Goal: Task Accomplishment & Management: Complete application form

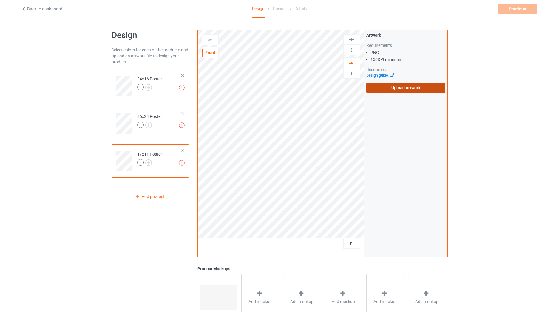
click at [373, 90] on label "Upload Artwork" at bounding box center [405, 88] width 79 height 10
click at [0, 0] on input "Upload Artwork" at bounding box center [0, 0] width 0 height 0
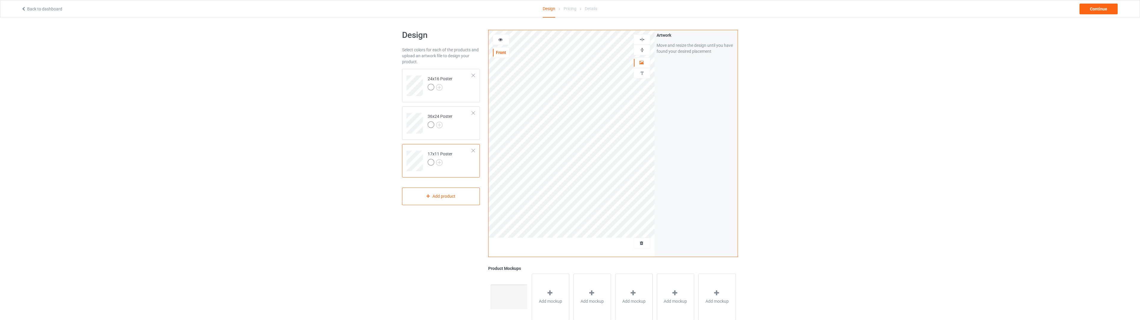
click at [563, 40] on img at bounding box center [642, 40] width 6 height 6
click at [563, 48] on img at bounding box center [642, 50] width 6 height 6
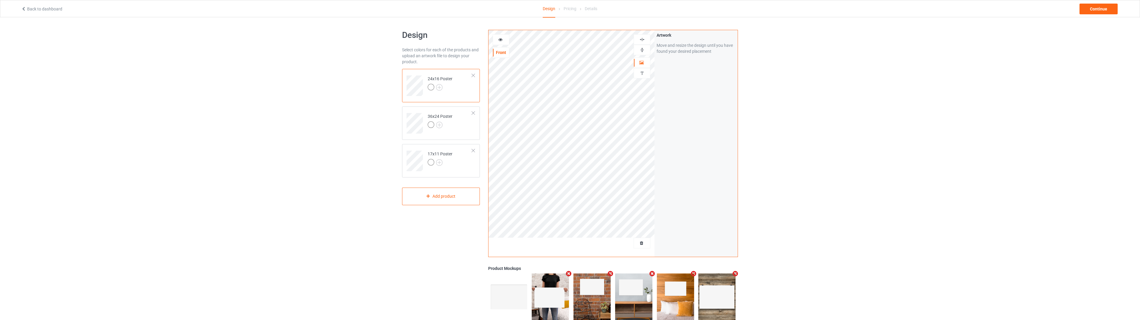
click at [563, 40] on div at bounding box center [642, 40] width 16 height 6
click at [563, 51] on img at bounding box center [642, 50] width 6 height 6
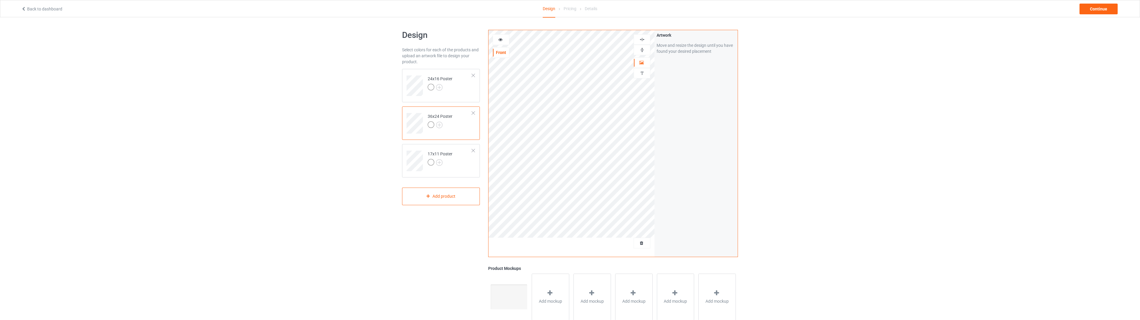
click at [563, 39] on img at bounding box center [642, 40] width 6 height 6
click at [563, 48] on img at bounding box center [642, 50] width 6 height 6
click at [563, 5] on div "Continue" at bounding box center [1099, 9] width 38 height 11
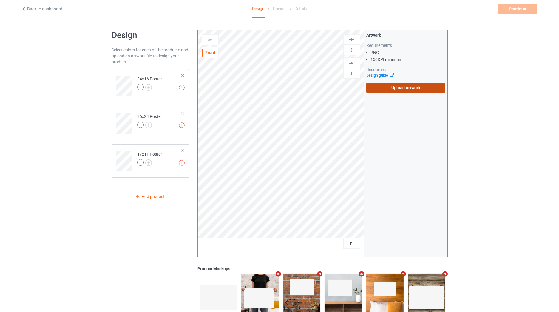
click at [409, 86] on label "Upload Artwork" at bounding box center [405, 88] width 79 height 10
click at [0, 0] on input "Upload Artwork" at bounding box center [0, 0] width 0 height 0
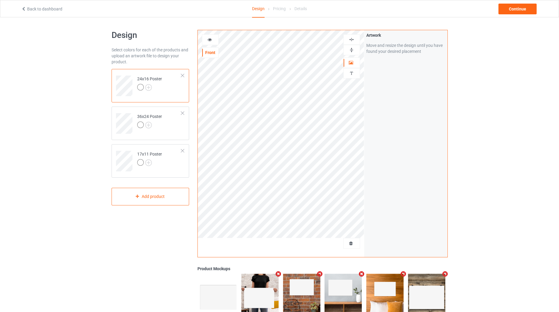
click at [351, 40] on img at bounding box center [352, 40] width 6 height 6
click at [351, 46] on div at bounding box center [351, 50] width 17 height 10
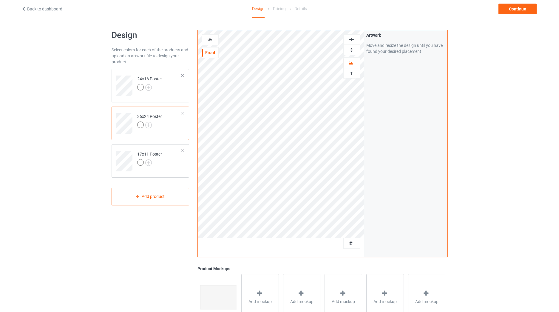
click at [352, 41] on img at bounding box center [352, 40] width 6 height 6
click at [350, 52] on img at bounding box center [352, 50] width 6 height 6
click at [348, 40] on div at bounding box center [351, 40] width 16 height 6
click at [351, 48] on img at bounding box center [352, 50] width 6 height 6
click at [516, 10] on div "Continue" at bounding box center [517, 9] width 38 height 11
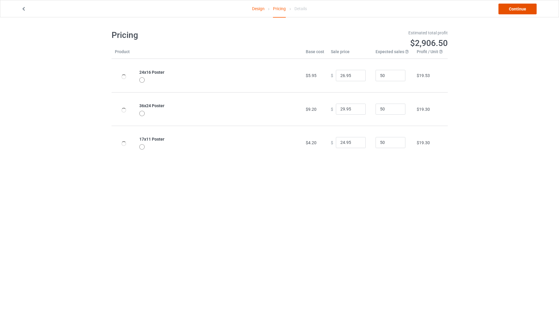
click at [516, 10] on link "Continue" at bounding box center [517, 9] width 38 height 11
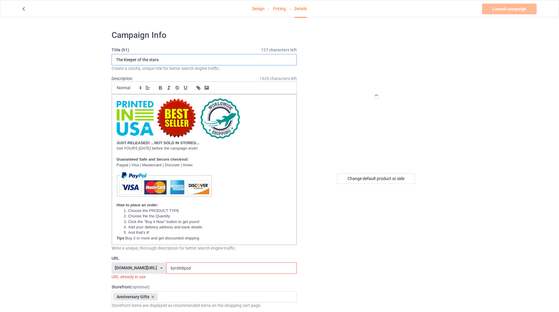
click at [174, 61] on input "The Keeper of the stars" at bounding box center [204, 59] width 185 height 11
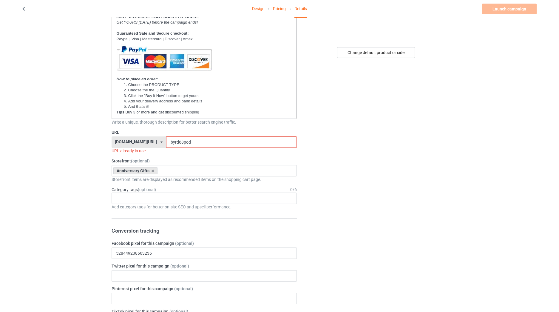
scroll to position [139, 0]
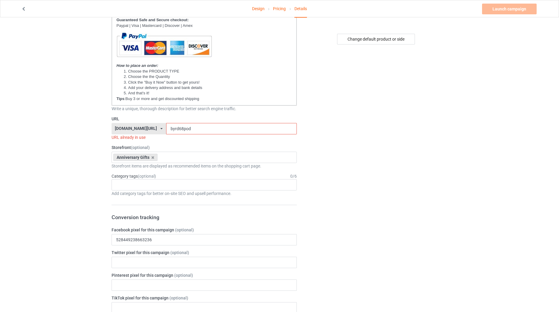
type input "Beautiful Crazy"
drag, startPoint x: 180, startPoint y: 126, endPoint x: 141, endPoint y: 126, distance: 38.5
click at [141, 126] on div "[DOMAIN_NAME][URL] [DOMAIN_NAME][URL] [DOMAIN_NAME][URL] [DOMAIN_NAME][URL] 623…" at bounding box center [204, 128] width 185 height 11
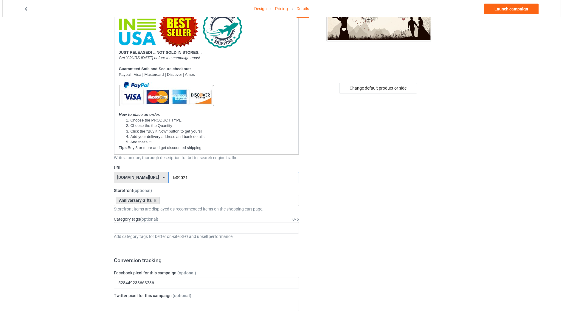
scroll to position [0, 0]
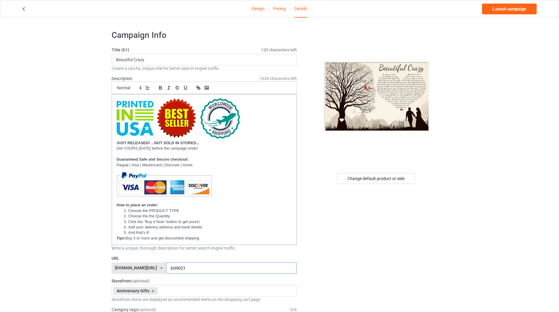
type input "lc09021"
click at [273, 11] on link "Pricing" at bounding box center [279, 8] width 13 height 17
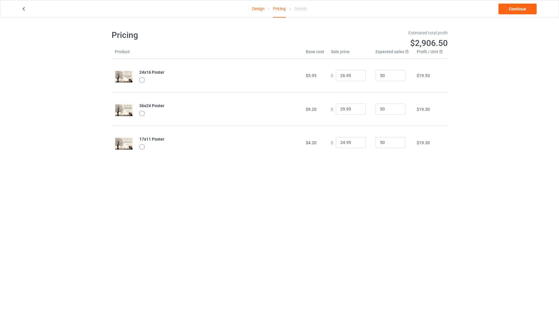
click at [256, 8] on link "Design" at bounding box center [258, 8] width 13 height 17
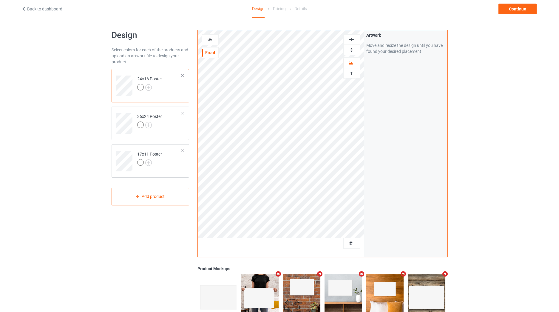
click at [350, 38] on img at bounding box center [352, 40] width 6 height 6
click at [349, 50] on img at bounding box center [352, 50] width 6 height 6
click at [512, 14] on div "Continue" at bounding box center [517, 9] width 38 height 11
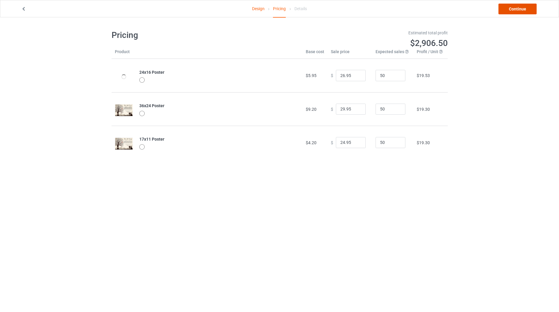
click at [512, 9] on link "Continue" at bounding box center [517, 9] width 38 height 11
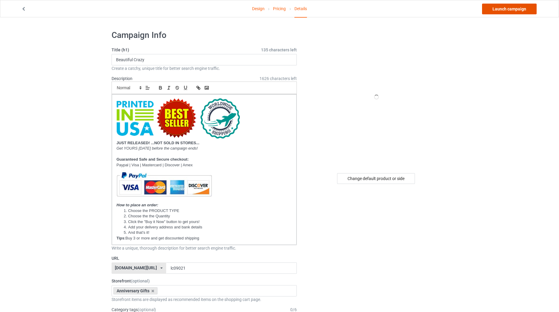
click at [512, 9] on link "Launch campaign" at bounding box center [509, 9] width 55 height 11
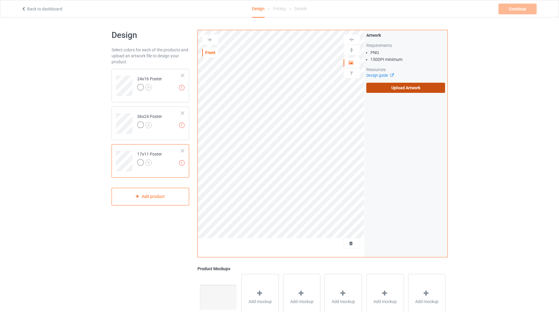
click at [394, 86] on label "Upload Artwork" at bounding box center [405, 88] width 79 height 10
click at [0, 0] on input "Upload Artwork" at bounding box center [0, 0] width 0 height 0
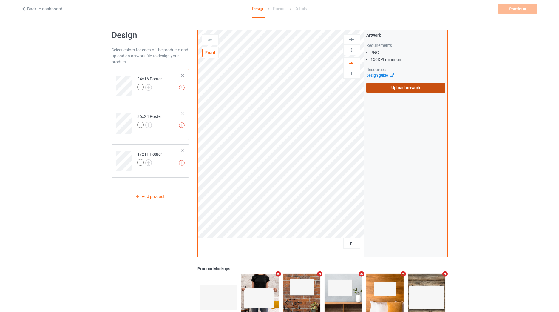
click at [390, 85] on label "Upload Artwork" at bounding box center [405, 88] width 79 height 10
click at [0, 0] on input "Upload Artwork" at bounding box center [0, 0] width 0 height 0
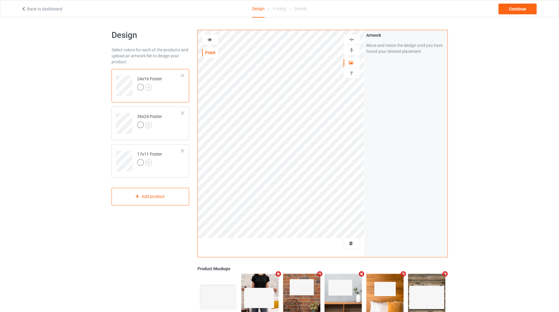
click at [350, 41] on img at bounding box center [352, 40] width 6 height 6
click at [350, 47] on img at bounding box center [352, 50] width 6 height 6
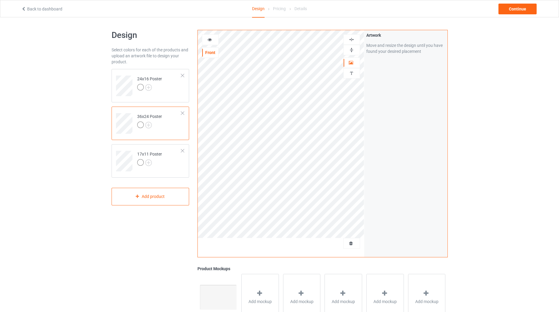
click at [352, 41] on img at bounding box center [352, 40] width 6 height 6
click at [353, 50] on img at bounding box center [352, 50] width 6 height 6
click at [353, 40] on img at bounding box center [352, 40] width 6 height 6
click at [351, 51] on img at bounding box center [352, 50] width 6 height 6
click at [516, 7] on div "Continue" at bounding box center [517, 9] width 38 height 11
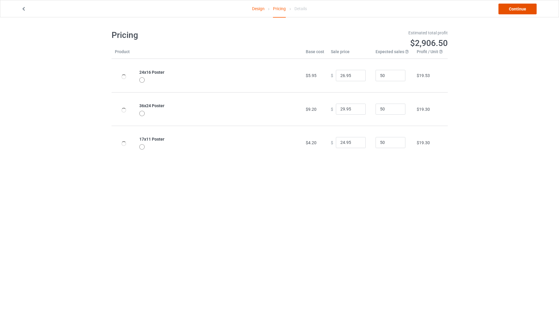
click at [516, 7] on link "Continue" at bounding box center [517, 9] width 38 height 11
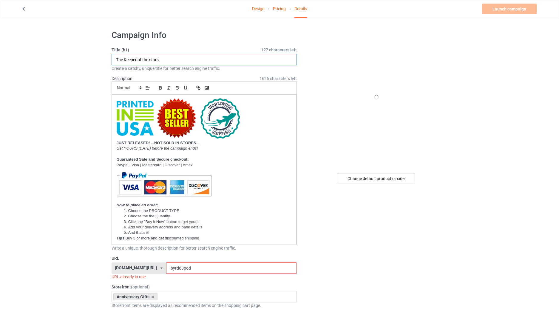
click at [190, 56] on input "The Keeper of the stars" at bounding box center [204, 59] width 185 height 11
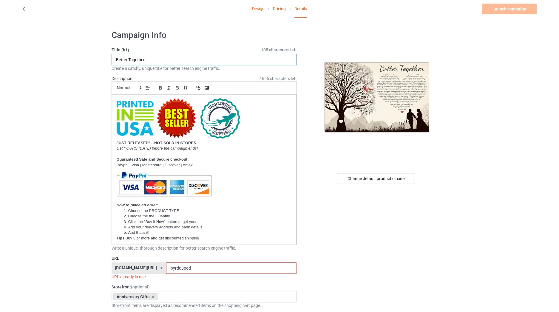
scroll to position [139, 0]
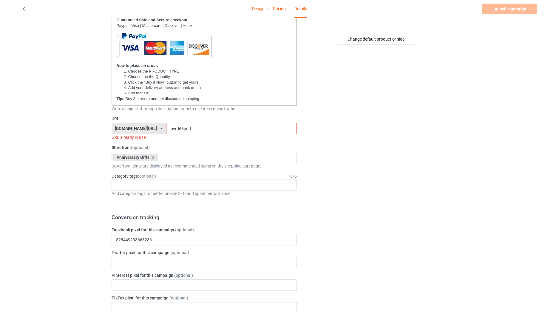
type input "Better Together"
drag, startPoint x: 162, startPoint y: 130, endPoint x: 147, endPoint y: 130, distance: 14.6
click at [147, 130] on div "[DOMAIN_NAME][URL] [DOMAIN_NAME][URL] [DOMAIN_NAME][URL] [DOMAIN_NAME][URL] 623…" at bounding box center [204, 128] width 185 height 11
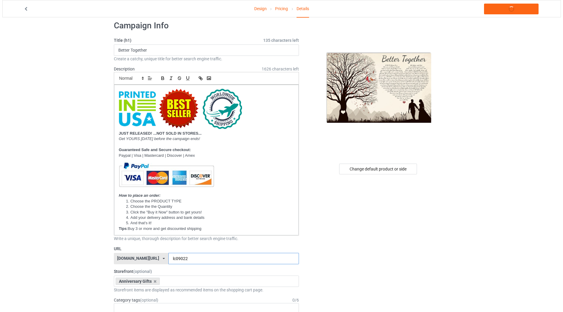
scroll to position [0, 0]
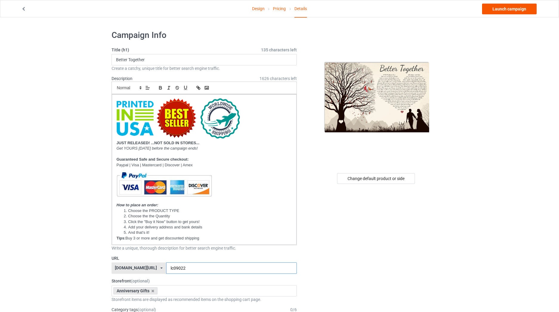
type input "lc09022"
click at [501, 10] on link "Launch campaign" at bounding box center [509, 9] width 55 height 11
